Goal: Task Accomplishment & Management: Manage account settings

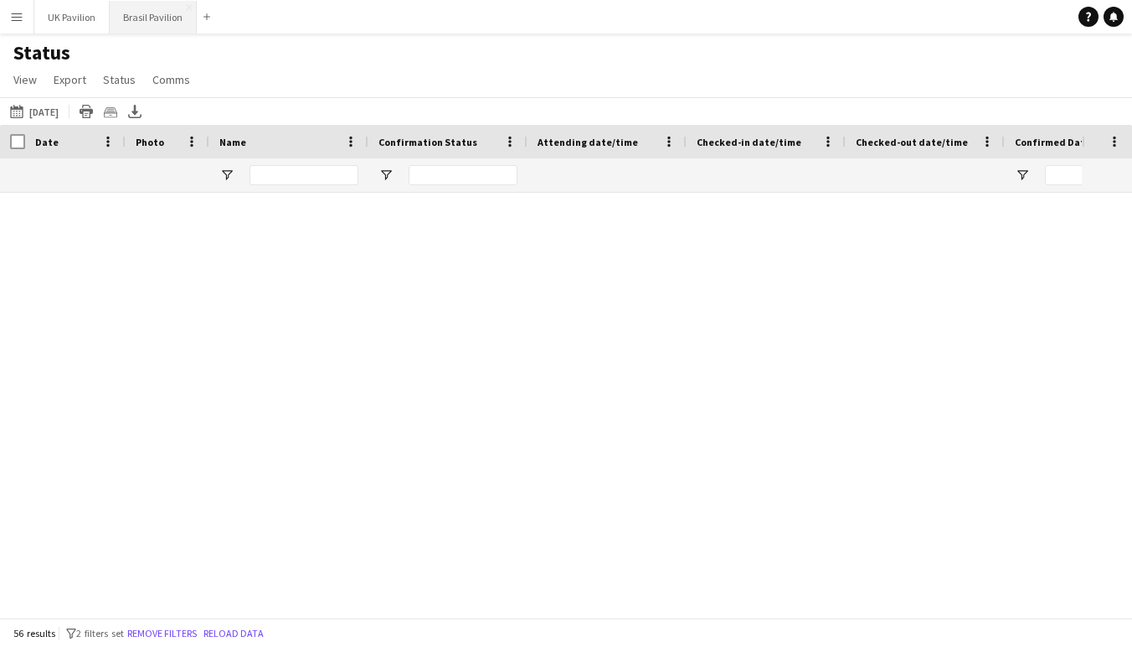
scroll to position [1759, 0]
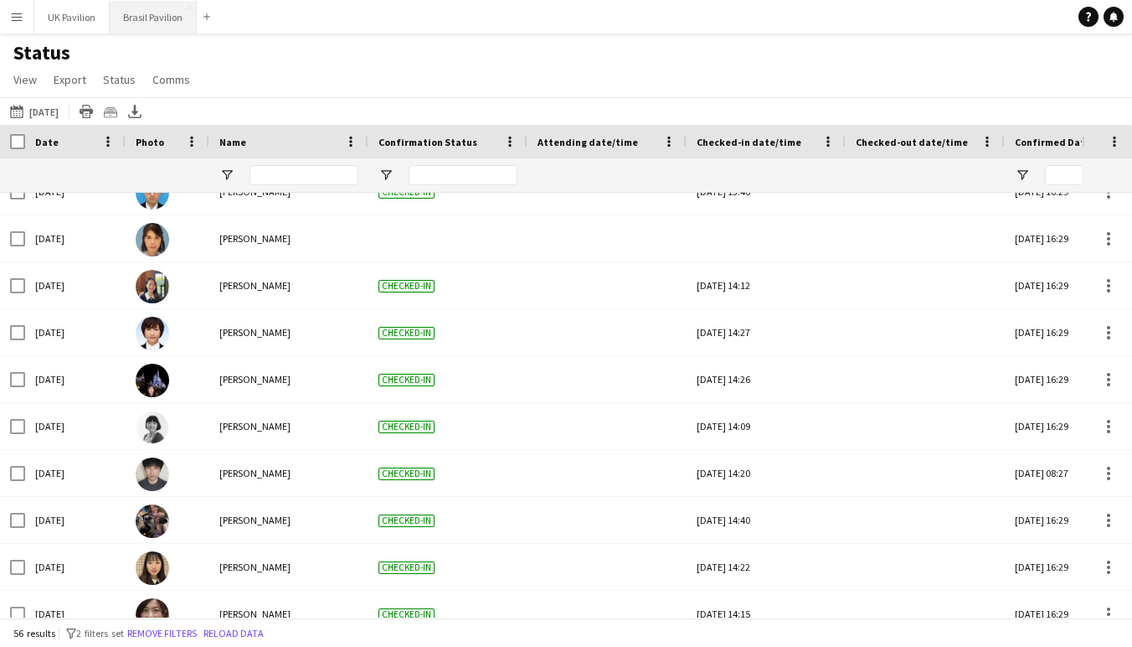
click at [170, 13] on button "Brasil Pavilion Close" at bounding box center [153, 17] width 87 height 33
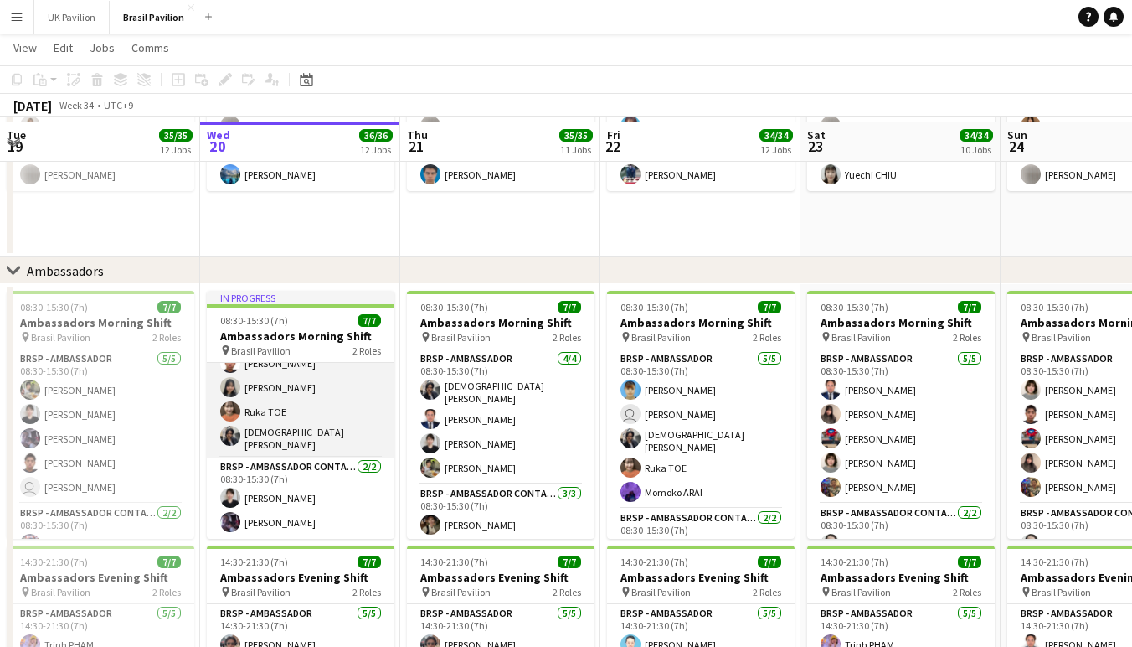
scroll to position [1912, 0]
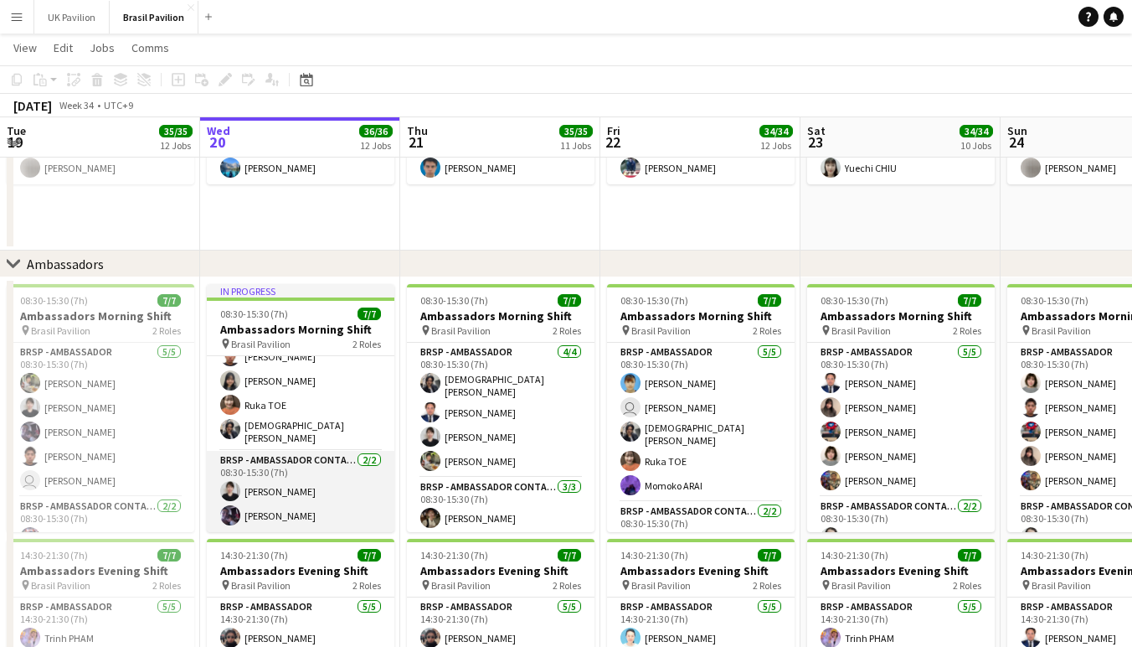
click at [288, 526] on app-card-role "BRSP - Ambassador Contact Point [DATE] 08:30-15:30 (7h) [PERSON_NAME] Misato [P…" at bounding box center [301, 491] width 188 height 81
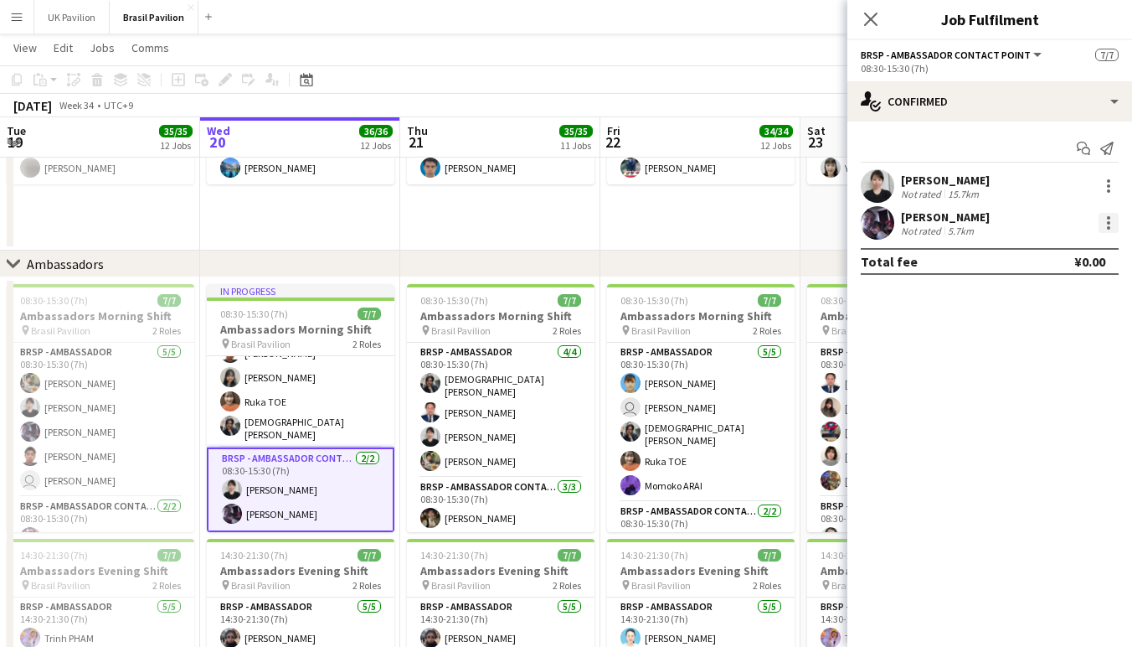
click at [1110, 229] on div at bounding box center [1109, 223] width 20 height 20
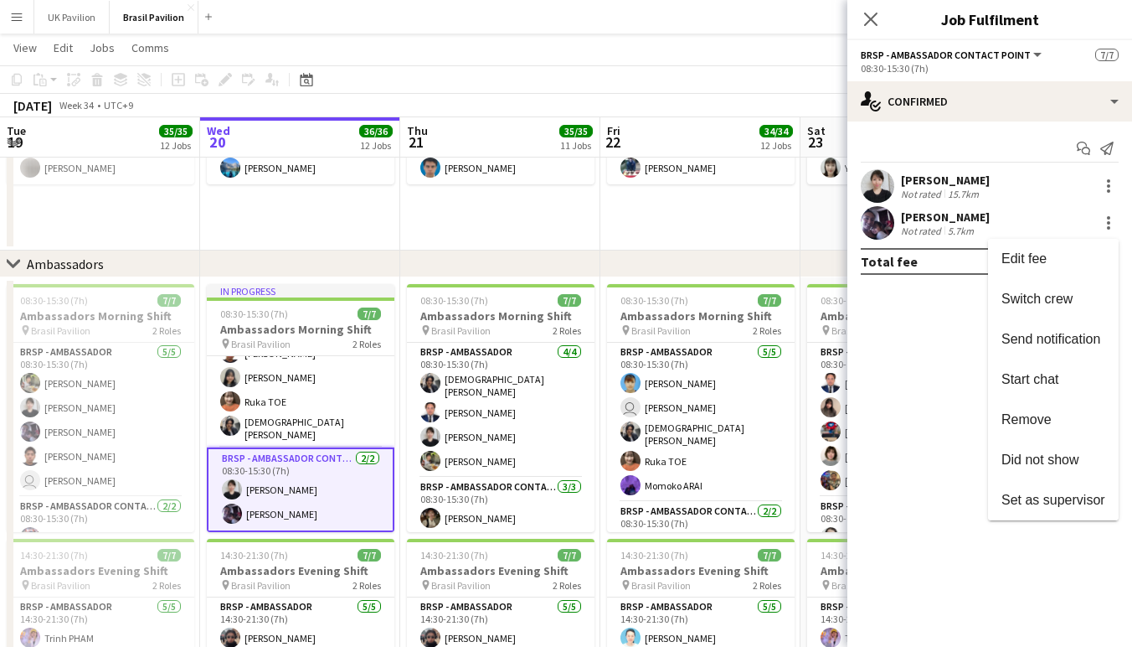
click at [362, 389] on div at bounding box center [566, 323] width 1132 height 647
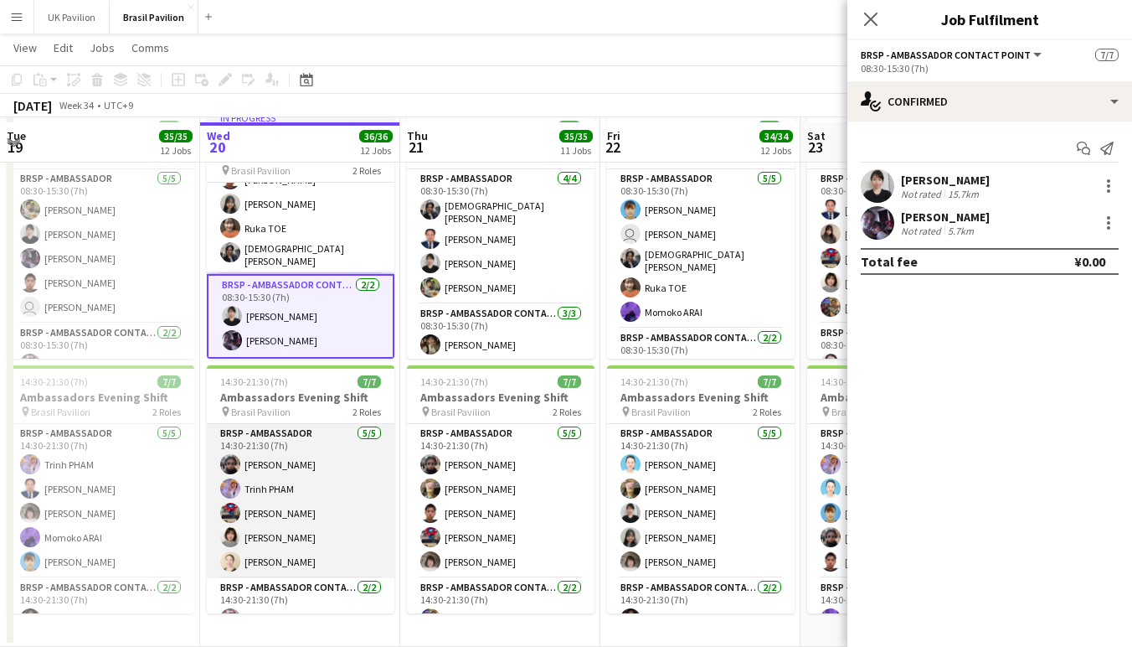
scroll to position [0, 0]
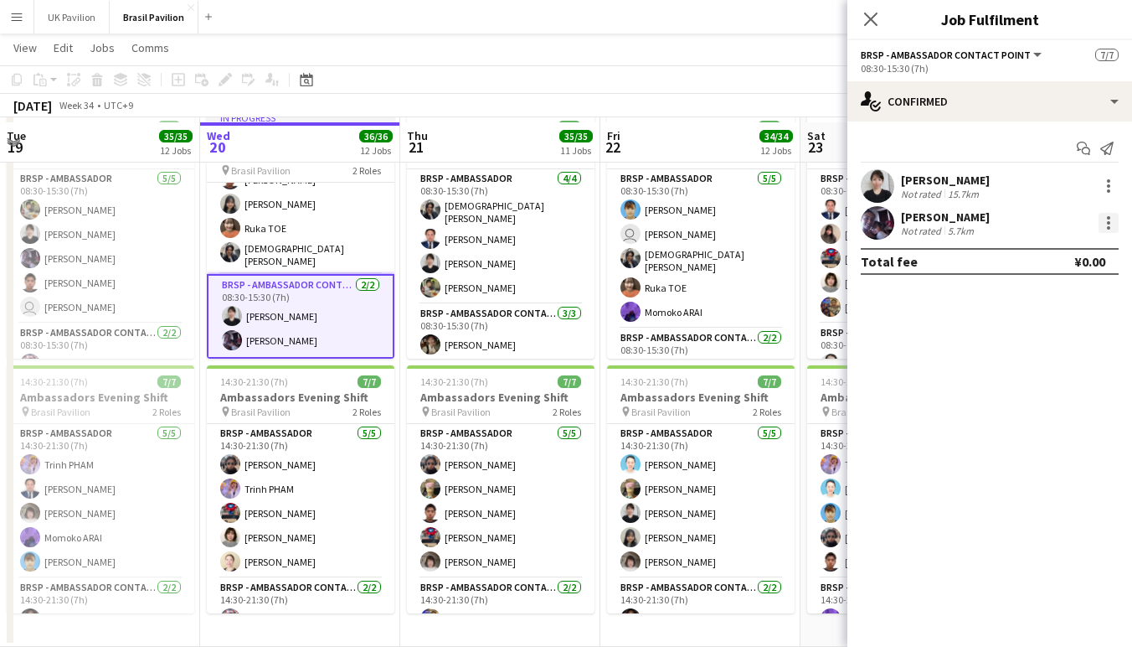
click at [1105, 233] on div at bounding box center [1109, 223] width 20 height 20
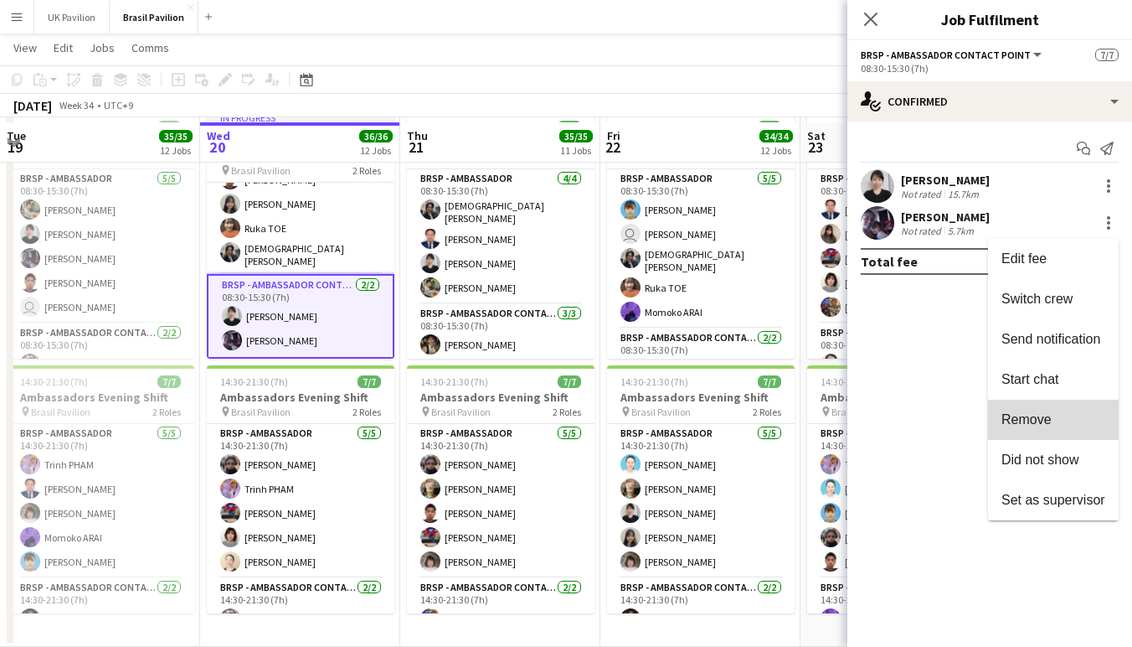
click at [1026, 426] on span "Remove" at bounding box center [1027, 419] width 50 height 14
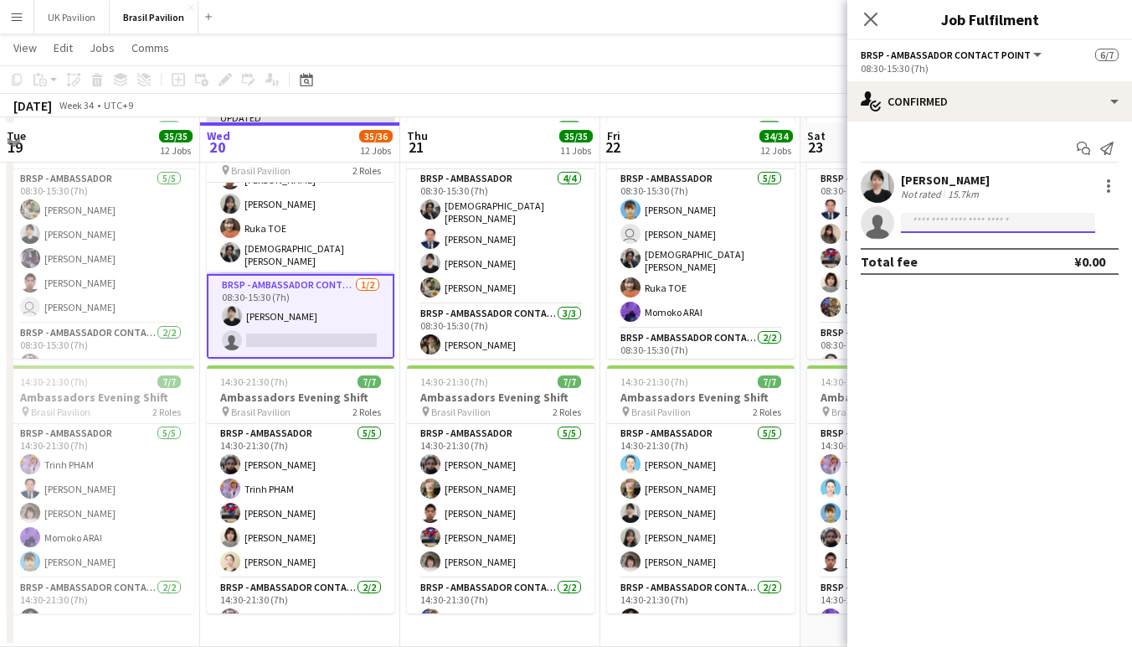
click at [924, 229] on input at bounding box center [998, 223] width 194 height 20
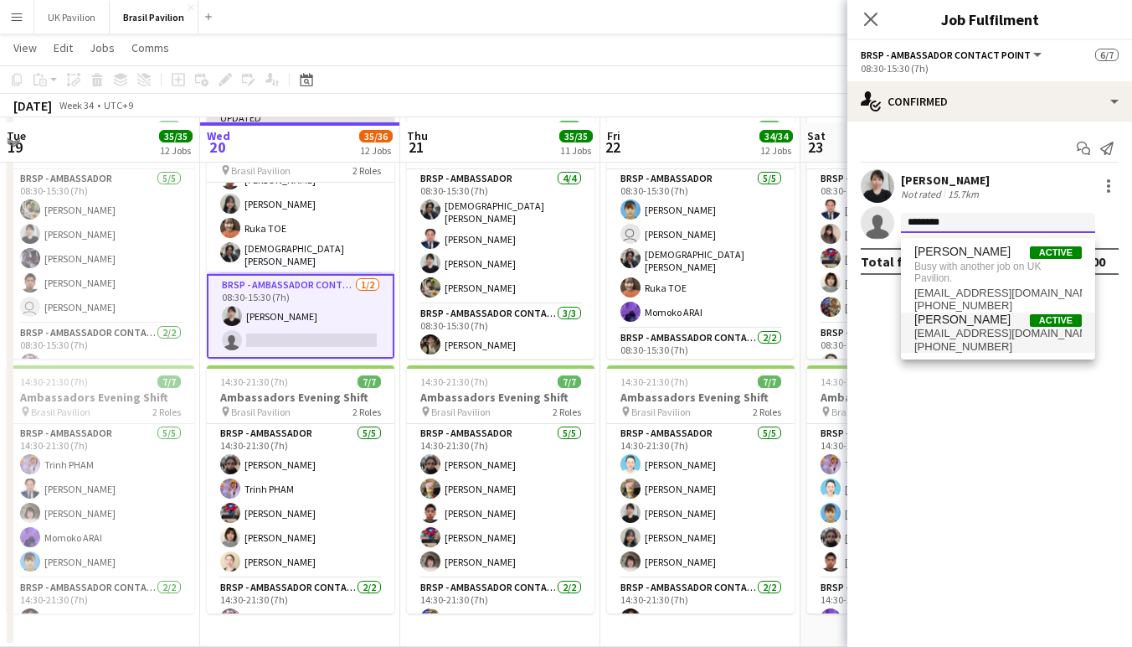
type input "********"
click at [968, 327] on span "[PERSON_NAME]" at bounding box center [962, 319] width 96 height 14
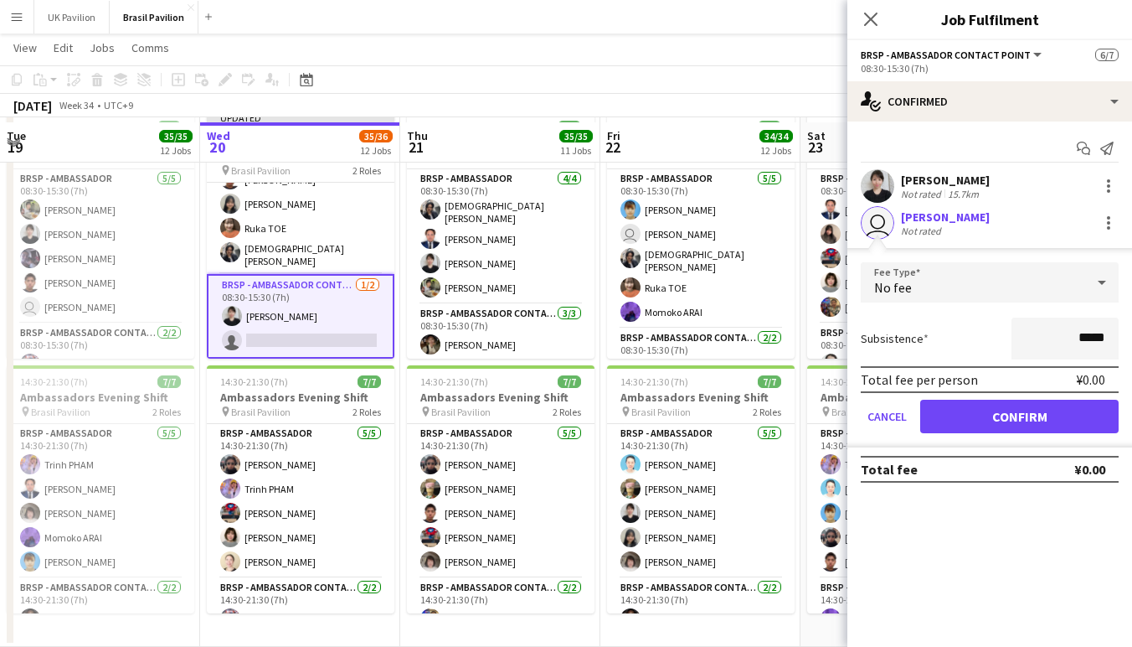
click at [1015, 425] on button "Confirm" at bounding box center [1019, 415] width 198 height 33
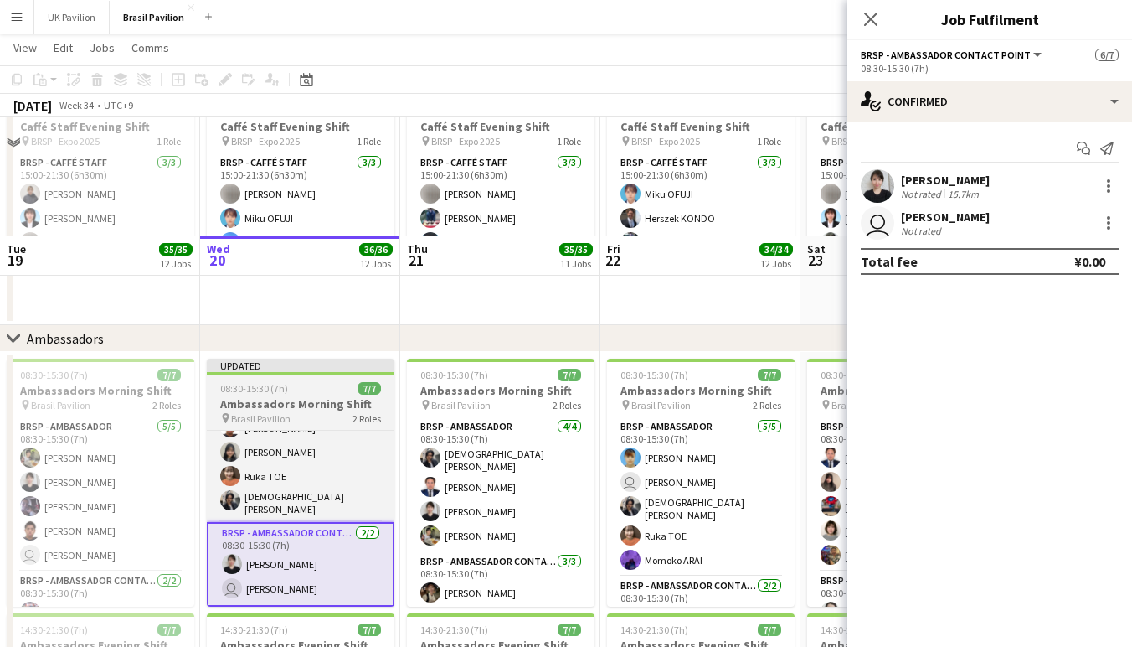
scroll to position [1799, 0]
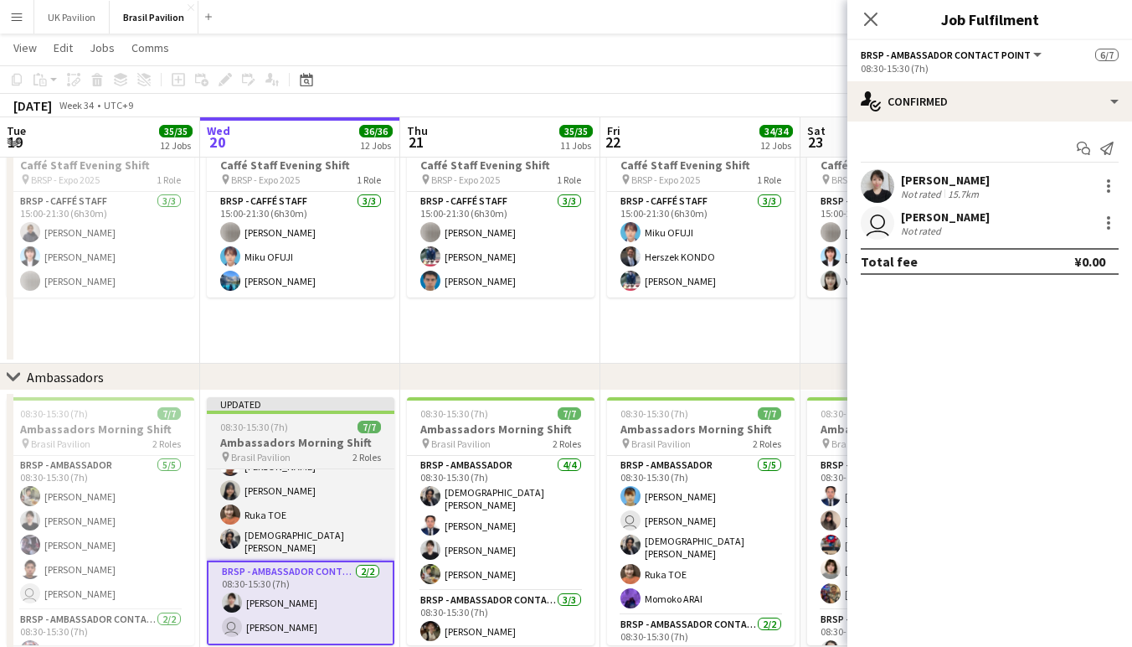
click at [270, 446] on h3 "Ambassadors Morning Shift" at bounding box center [301, 442] width 188 height 15
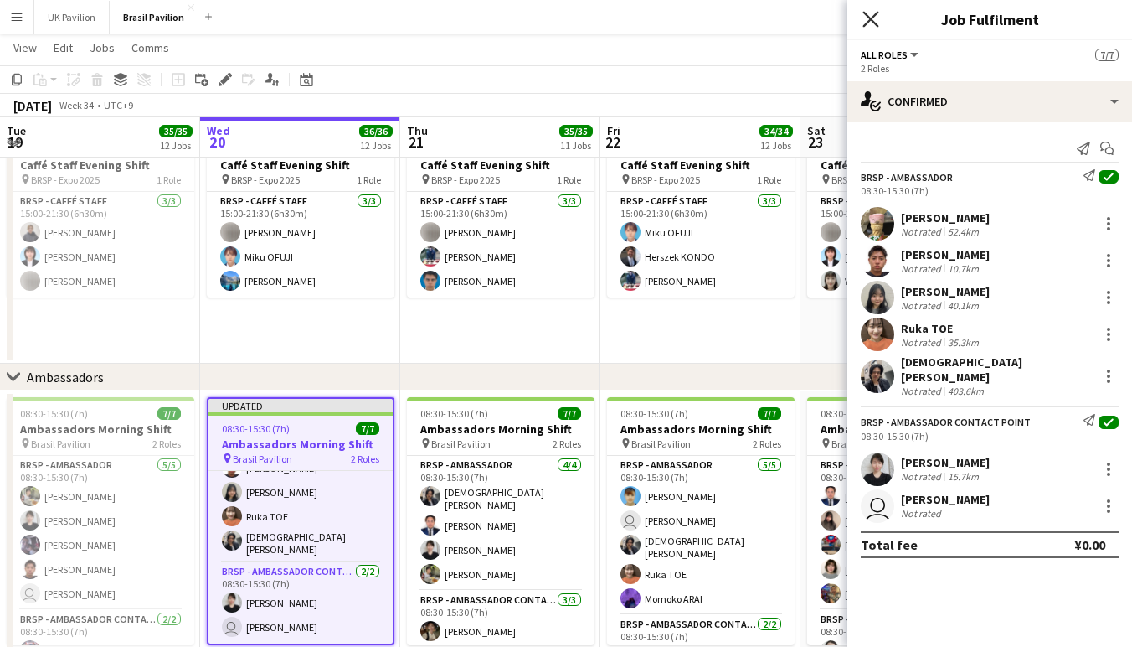
click at [871, 23] on icon "Close pop-in" at bounding box center [871, 19] width 16 height 16
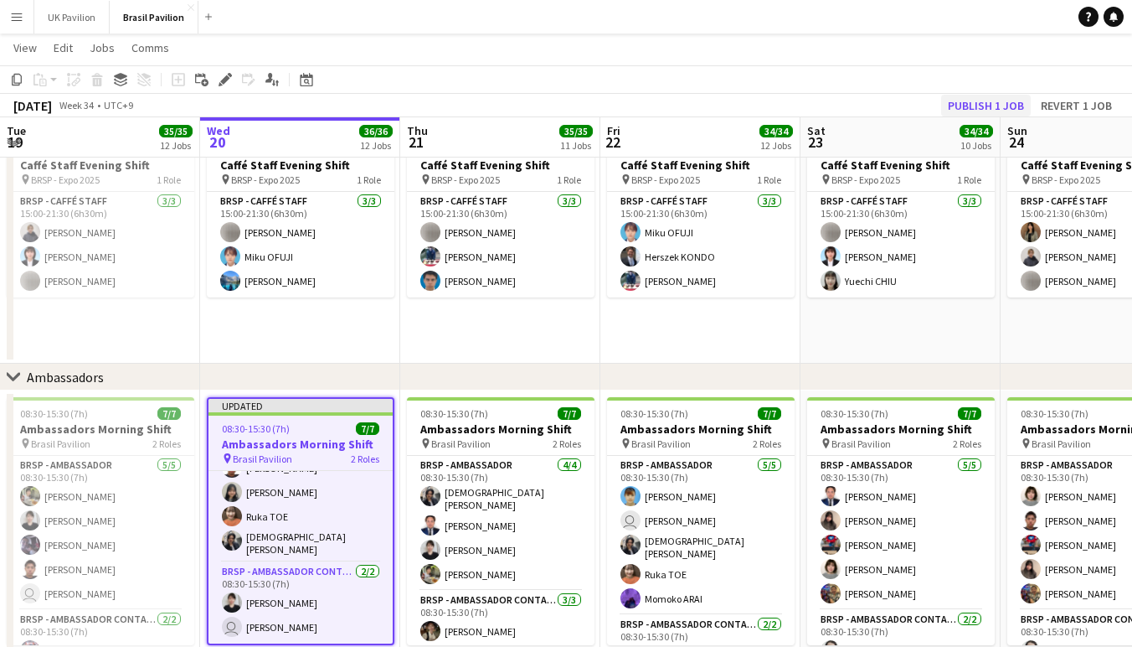
click at [966, 100] on button "Publish 1 job" at bounding box center [986, 106] width 90 height 22
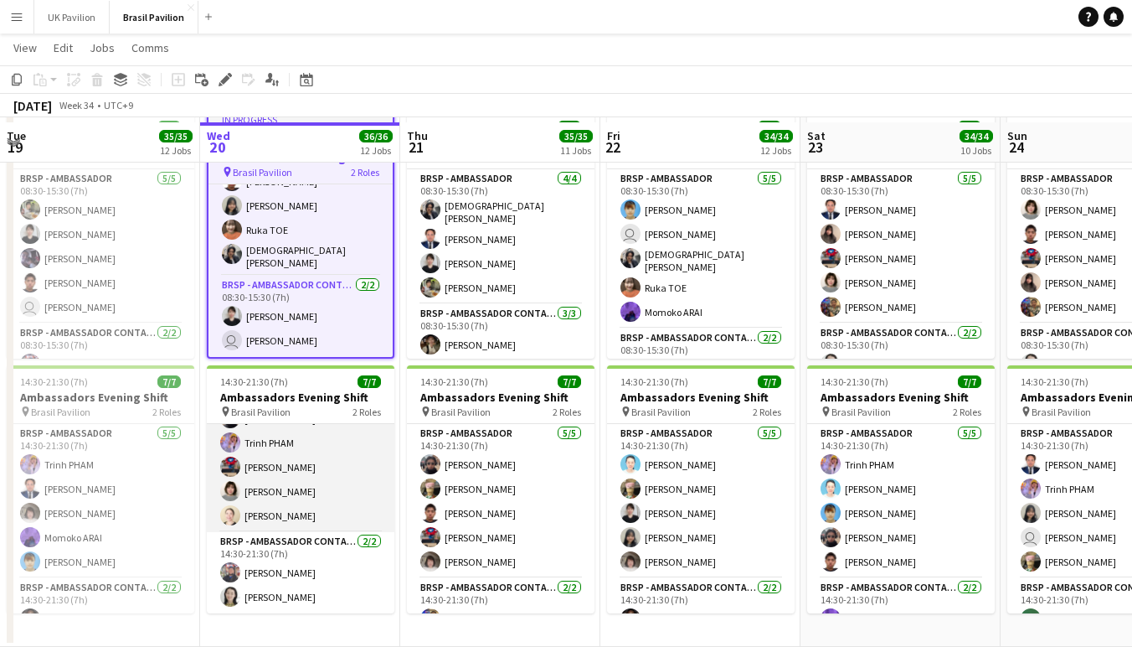
scroll to position [71, 0]
